Goal: Task Accomplishment & Management: Manage account settings

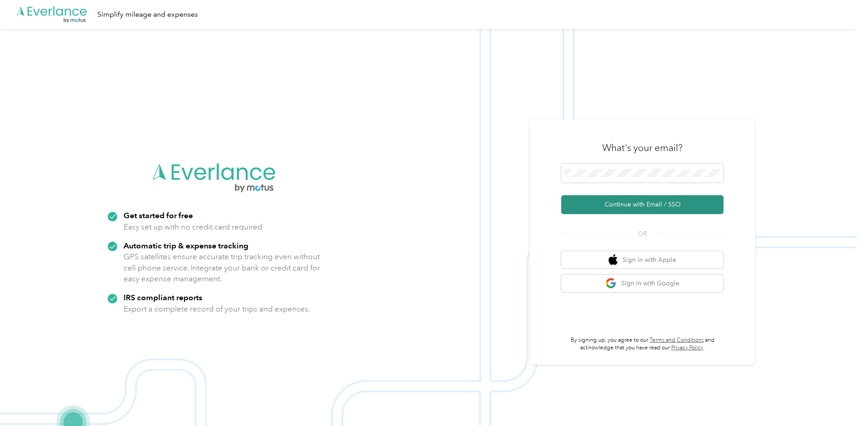
click at [644, 201] on button "Continue with Email / SSO" at bounding box center [642, 204] width 162 height 19
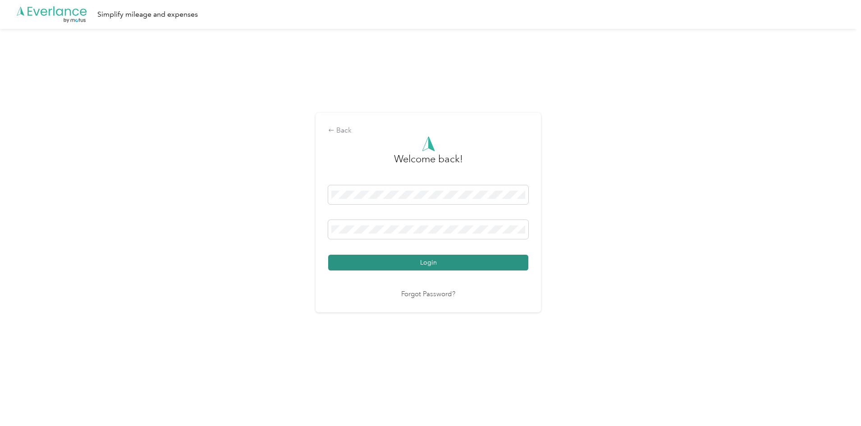
click at [418, 258] on button "Login" at bounding box center [428, 263] width 200 height 16
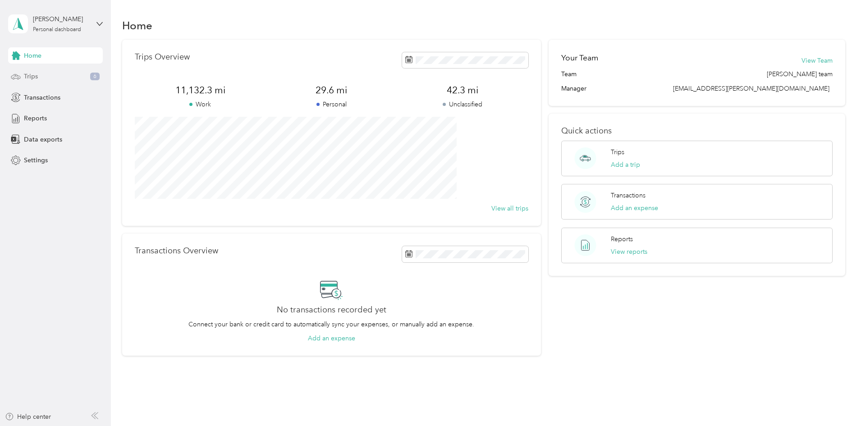
click at [33, 79] on span "Trips" at bounding box center [31, 76] width 14 height 9
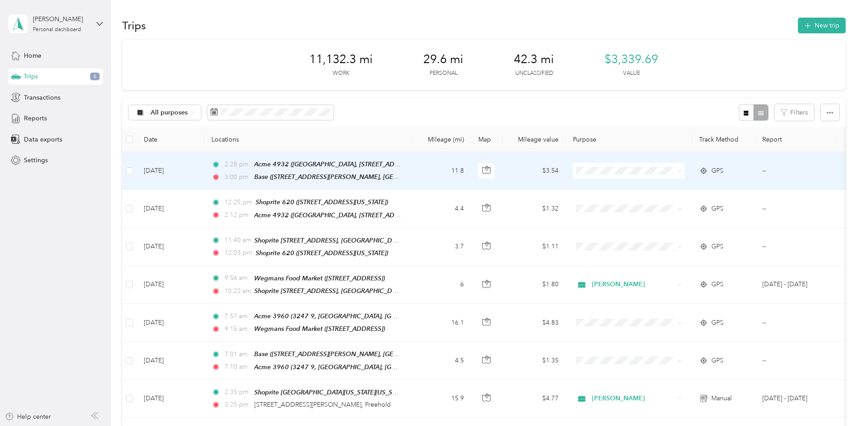
click at [656, 187] on li "[PERSON_NAME]" at bounding box center [689, 187] width 112 height 16
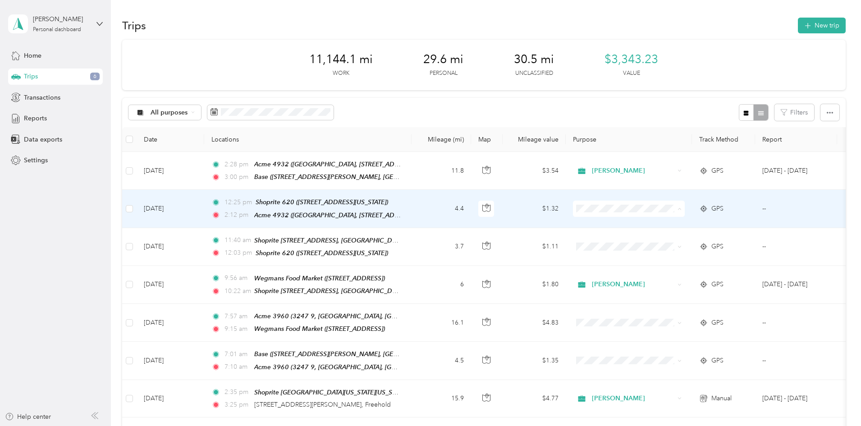
click at [657, 222] on span "[PERSON_NAME]" at bounding box center [697, 224] width 83 height 9
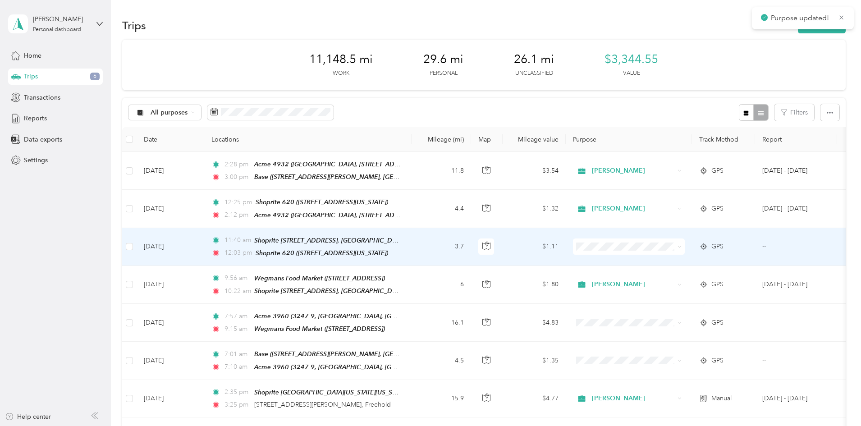
click at [663, 262] on li "[PERSON_NAME]" at bounding box center [689, 258] width 112 height 16
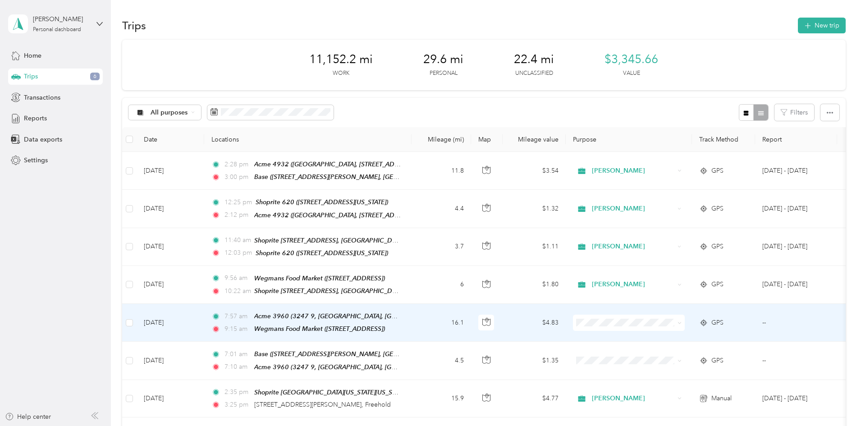
click at [663, 336] on li "[PERSON_NAME]" at bounding box center [689, 331] width 112 height 16
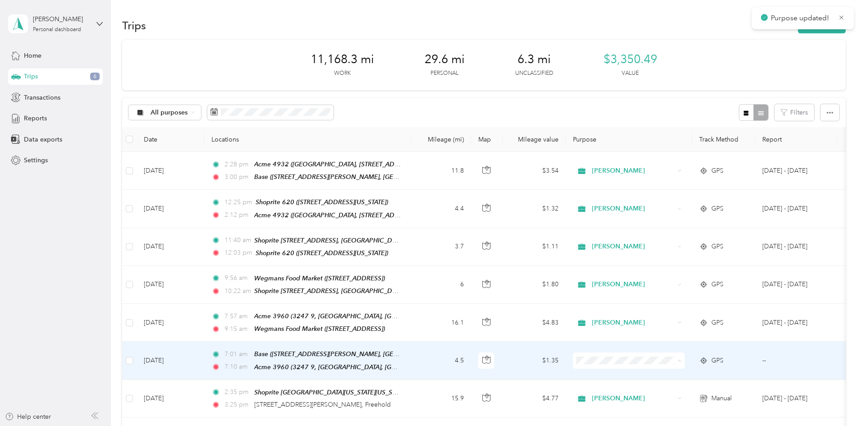
click at [661, 373] on li "[PERSON_NAME]" at bounding box center [689, 373] width 112 height 16
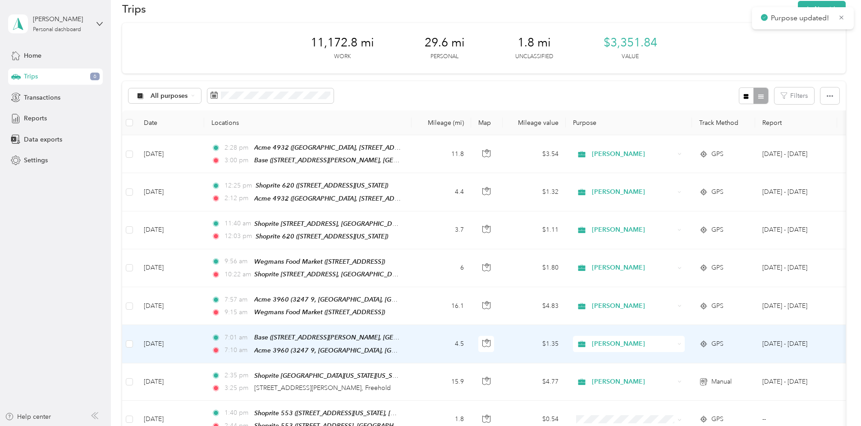
scroll to position [45, 0]
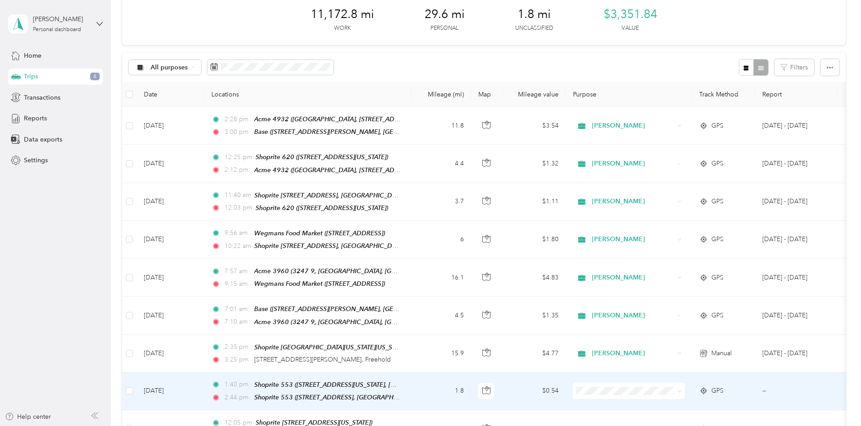
click at [662, 400] on span "[PERSON_NAME]" at bounding box center [697, 397] width 83 height 9
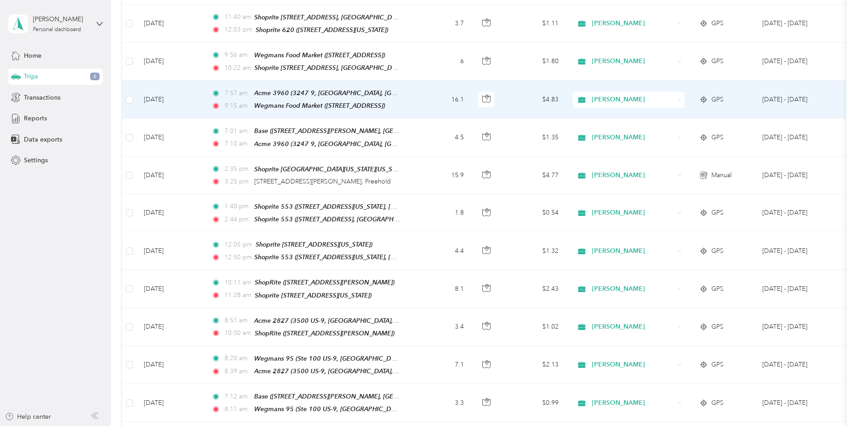
scroll to position [225, 0]
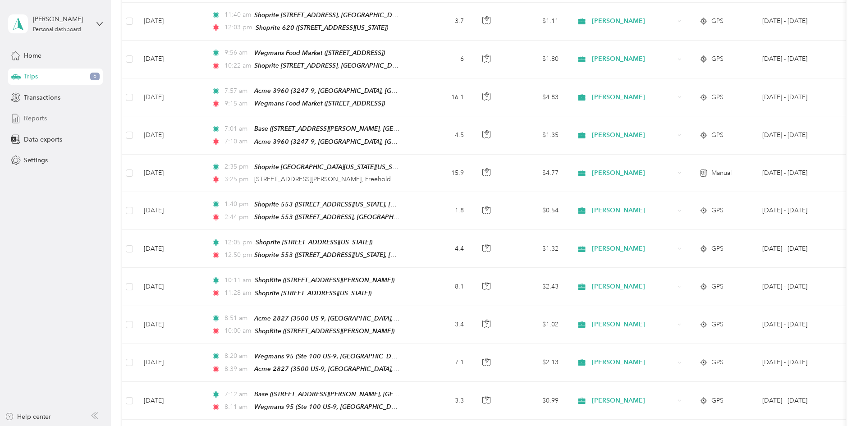
click at [43, 118] on span "Reports" at bounding box center [35, 118] width 23 height 9
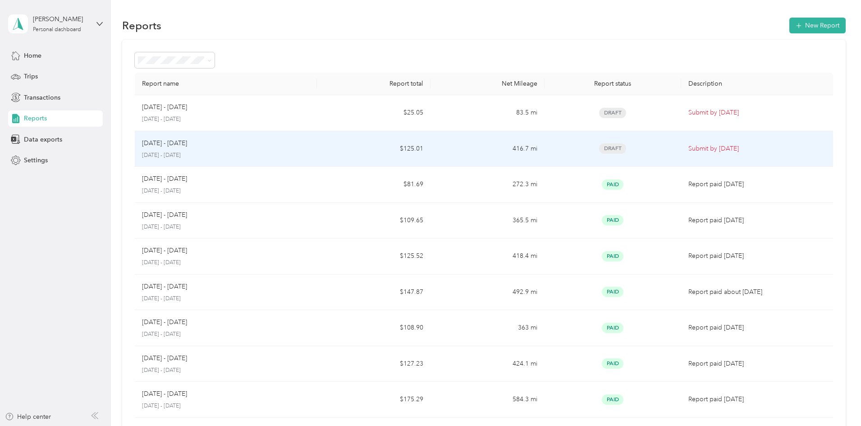
scroll to position [45, 0]
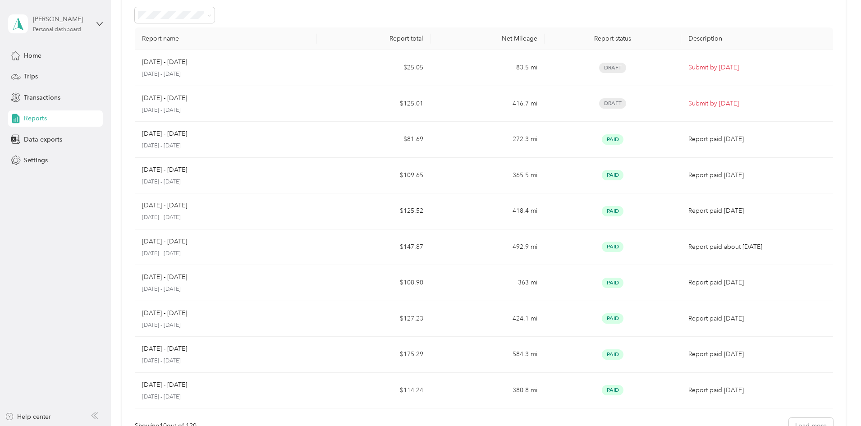
click at [50, 21] on div "[PERSON_NAME]" at bounding box center [61, 18] width 56 height 9
click at [44, 71] on div "Log out" at bounding box center [33, 73] width 35 height 9
